Goal: Navigation & Orientation: Understand site structure

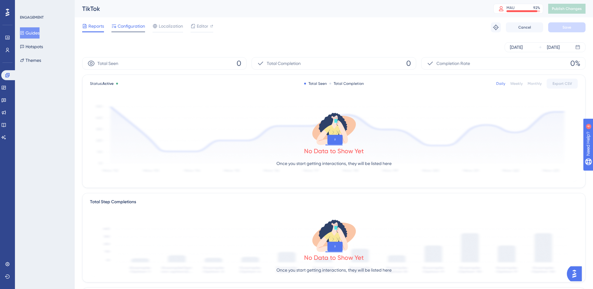
click at [136, 26] on span "Configuration" at bounding box center [131, 25] width 27 height 7
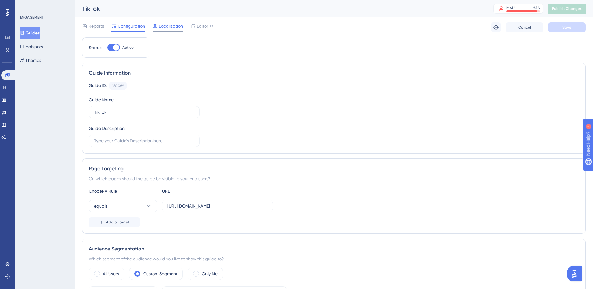
click at [178, 27] on span "Localization" at bounding box center [171, 25] width 24 height 7
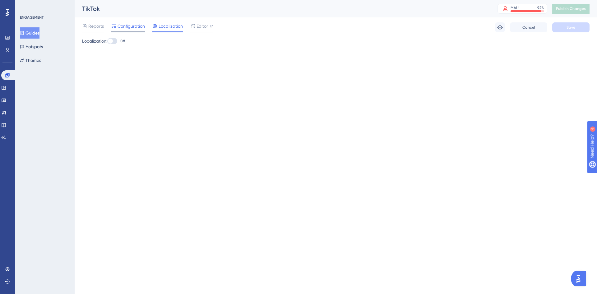
click at [130, 29] on span "Configuration" at bounding box center [131, 25] width 27 height 7
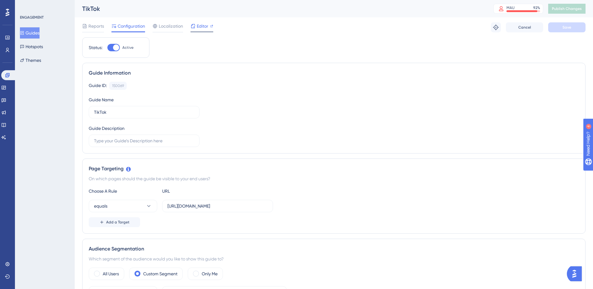
click at [198, 27] on span "Editor" at bounding box center [203, 25] width 12 height 7
click at [39, 44] on button "Hotspots" at bounding box center [31, 46] width 23 height 11
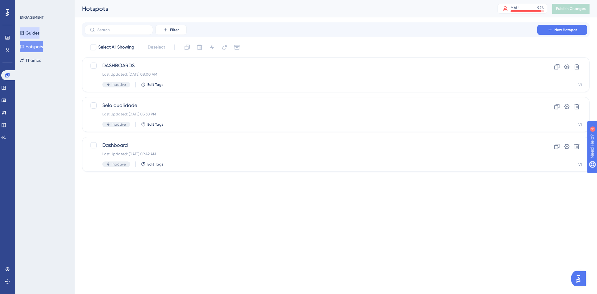
click at [40, 34] on button "Guides" at bounding box center [30, 32] width 20 height 11
